Goal: Communication & Community: Participate in discussion

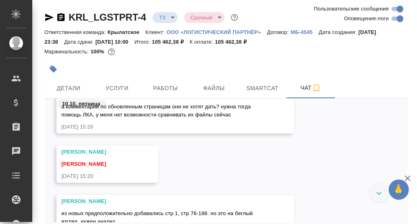
scroll to position [665, 0]
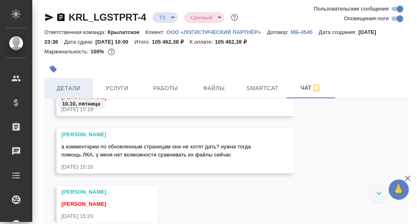
click at [74, 90] on span "Детали" at bounding box center [68, 88] width 39 height 10
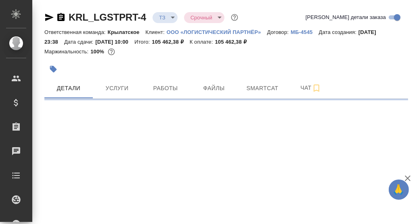
select select "RU"
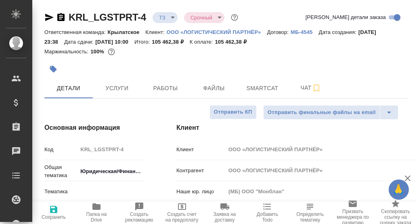
type textarea "x"
drag, startPoint x: 95, startPoint y: 208, endPoint x: 187, endPoint y: 156, distance: 106.2
click at [96, 208] on icon "button" at bounding box center [97, 206] width 8 height 6
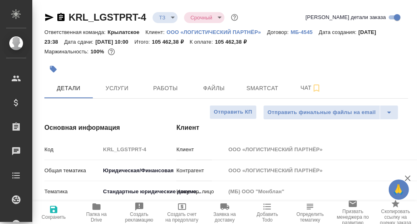
type textarea "x"
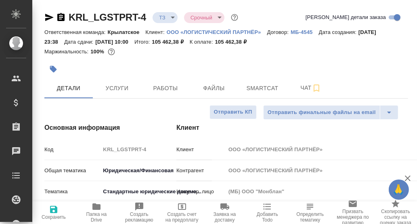
type textarea "x"
click at [309, 86] on span "Чат" at bounding box center [311, 88] width 39 height 10
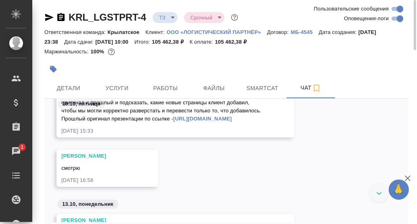
scroll to position [860, 0]
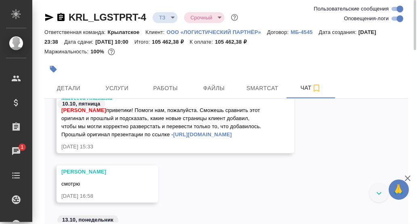
click at [173, 137] on link "[URL][DOMAIN_NAME]" at bounding box center [202, 134] width 59 height 6
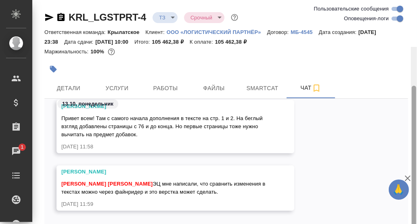
scroll to position [47, 0]
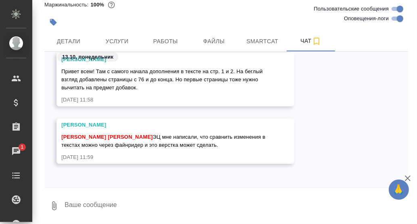
click at [143, 210] on textarea at bounding box center [236, 205] width 345 height 27
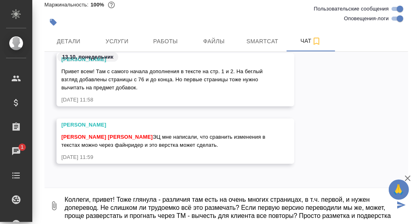
scroll to position [13, 0]
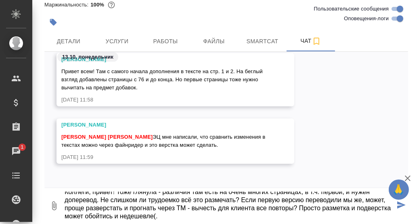
type textarea "Коллеги, привет! Тоже глянула - различия там есть на очень многих страницах, в …"
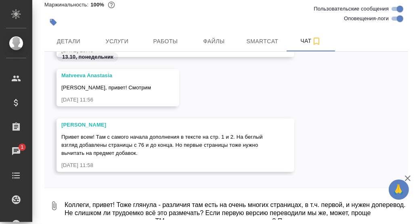
scroll to position [1184, 0]
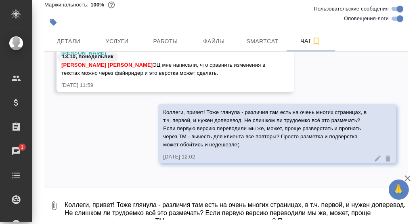
click at [154, 199] on textarea "Коллеги, привет! Тоже глянула - различия там есть на очень многих страницах, в …" at bounding box center [236, 205] width 345 height 27
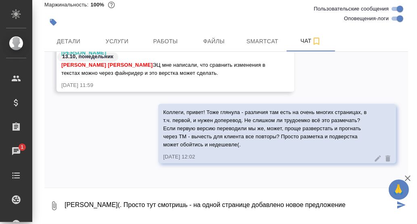
scroll to position [1132, 0]
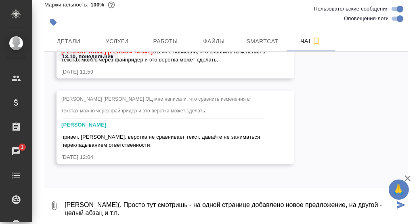
type textarea "[PERSON_NAME](. Просто тут смотришь - на одной странице добавлено новое предлож…"
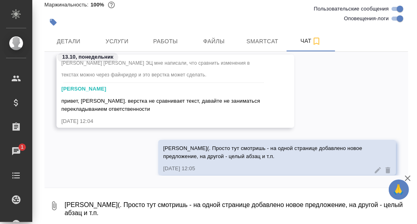
scroll to position [1332, 0]
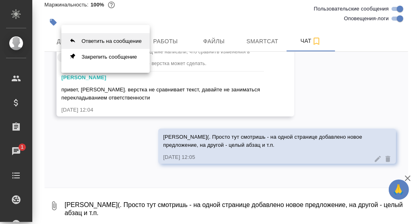
click at [121, 40] on button "Ответить на сообщение" at bounding box center [105, 41] width 88 height 16
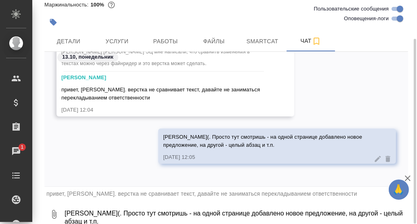
click at [125, 215] on textarea "[PERSON_NAME](. Просто тут смотришь - на одной странице добавлено новое предлож…" at bounding box center [236, 213] width 345 height 27
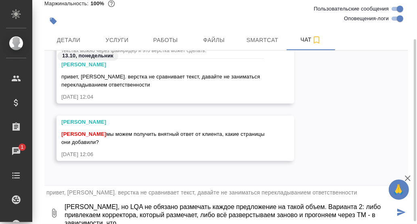
scroll to position [51, 0]
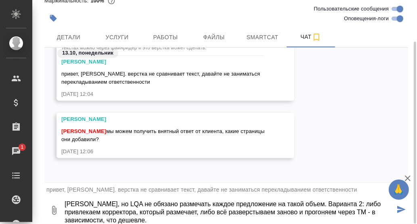
type textarea "[PERSON_NAME], но LQA не обязано размечать каждое предложение на такой объем. В…"
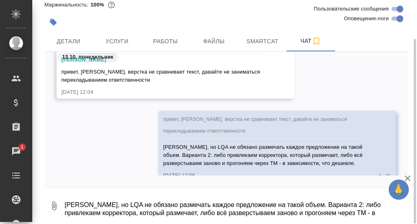
scroll to position [1231, 0]
